Goal: Information Seeking & Learning: Learn about a topic

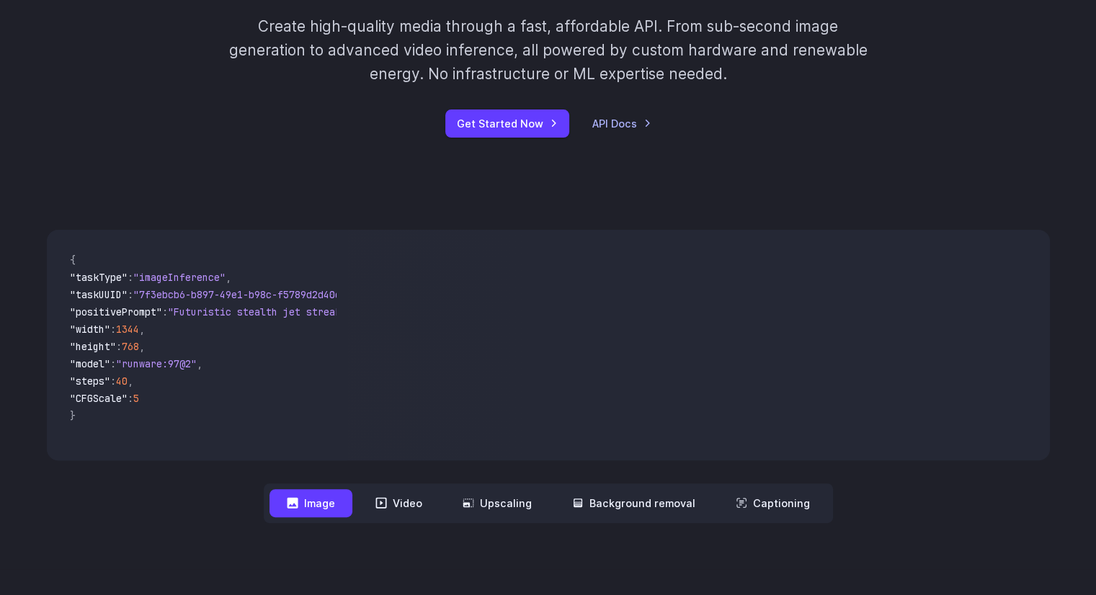
scroll to position [432, 0]
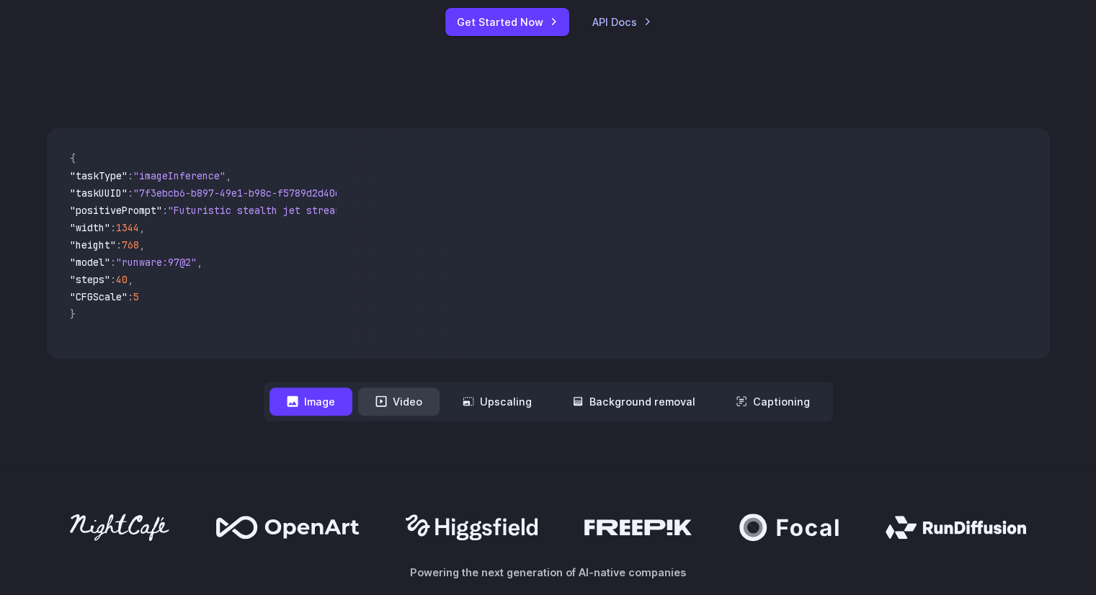
click at [424, 406] on button "Video" at bounding box center [398, 402] width 81 height 28
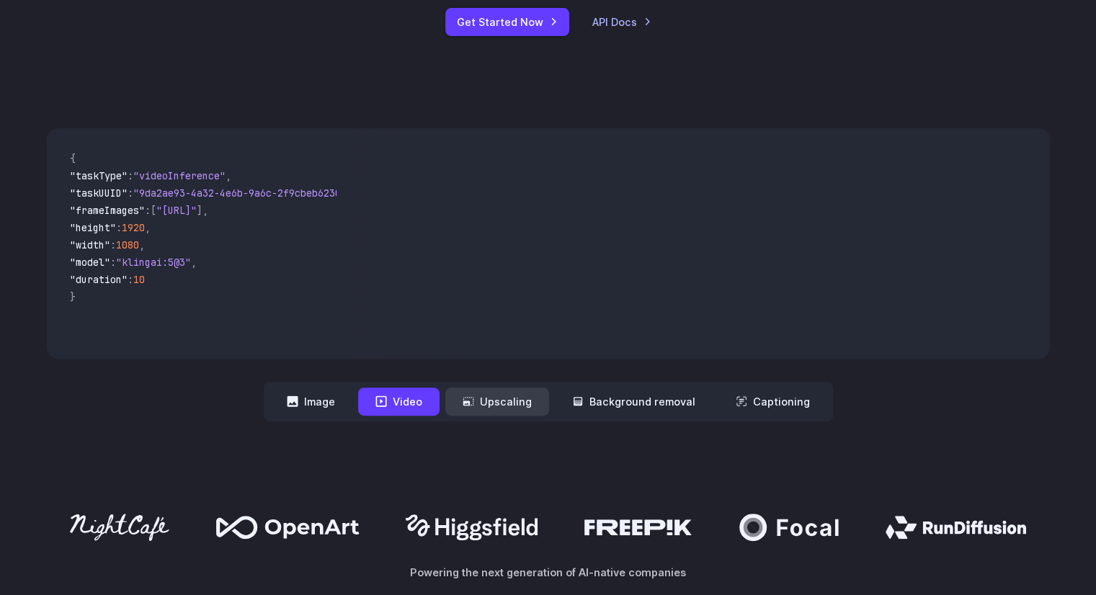
click at [502, 402] on button "Upscaling" at bounding box center [497, 402] width 104 height 28
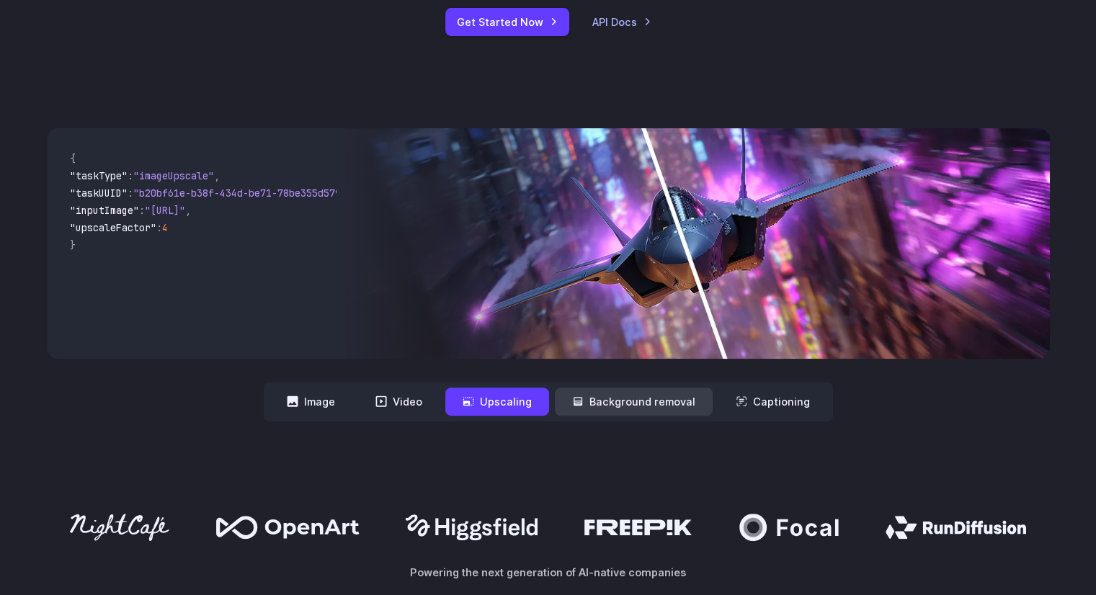
click at [616, 393] on button "Background removal" at bounding box center [634, 402] width 158 height 28
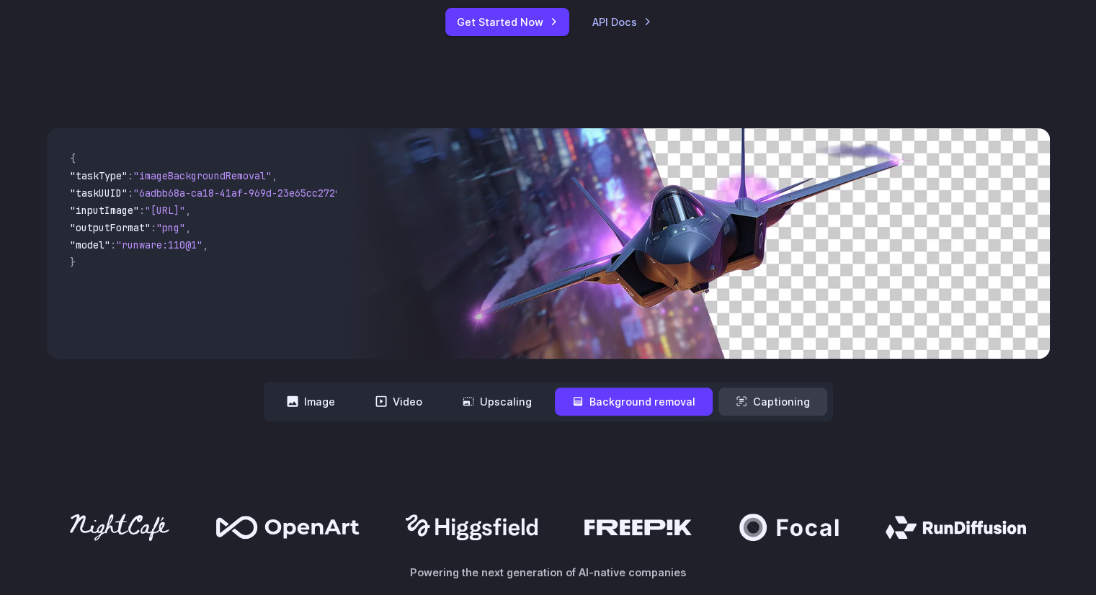
click at [723, 393] on button "Captioning" at bounding box center [772, 402] width 109 height 28
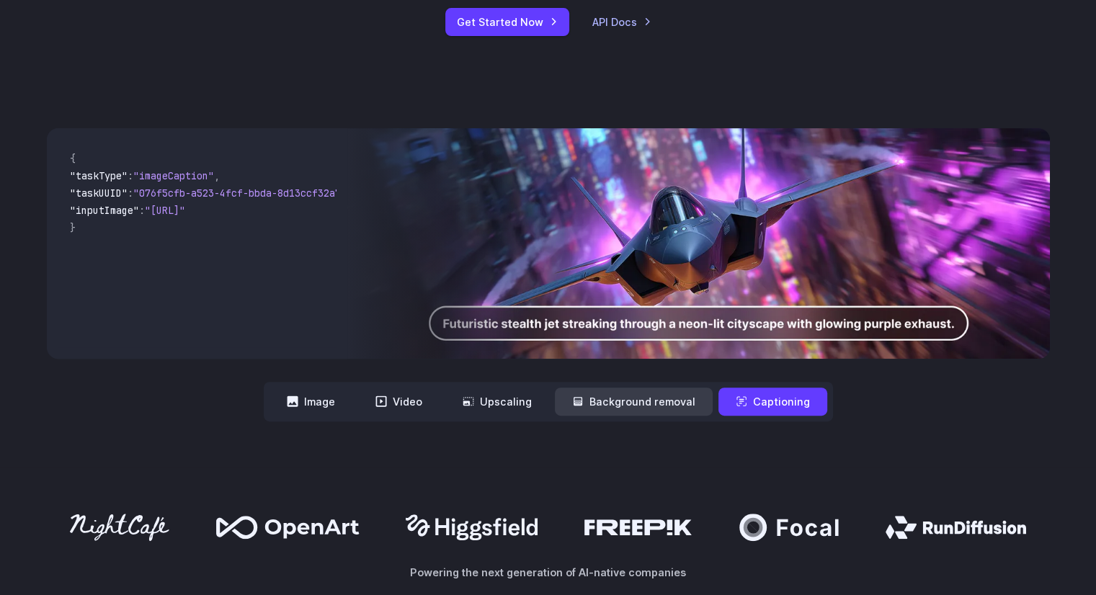
click at [646, 401] on button "Background removal" at bounding box center [634, 402] width 158 height 28
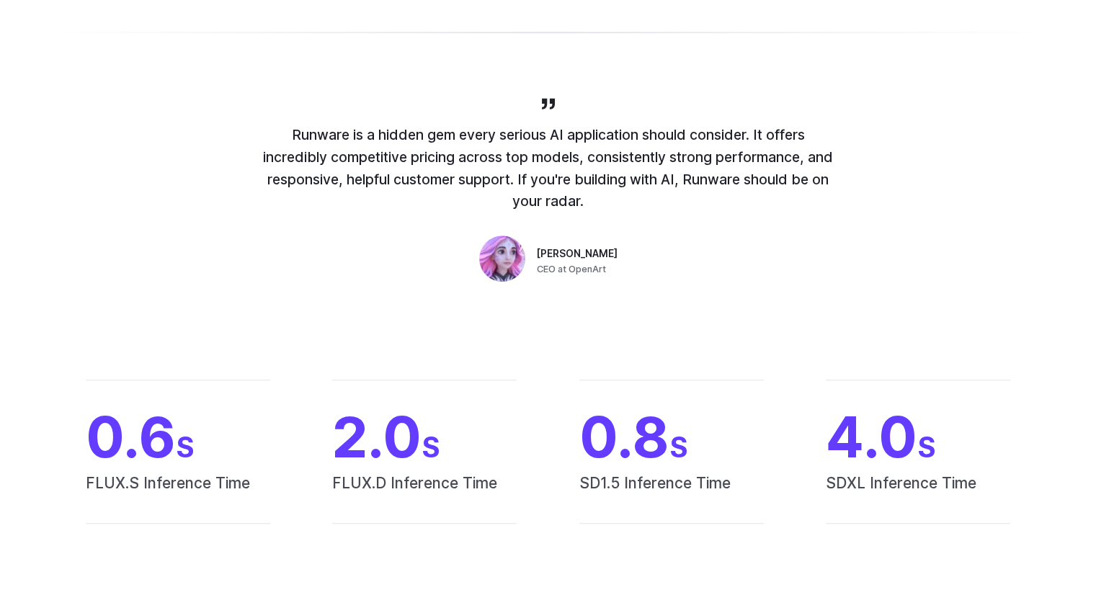
scroll to position [1153, 0]
